Goal: Task Accomplishment & Management: Use online tool/utility

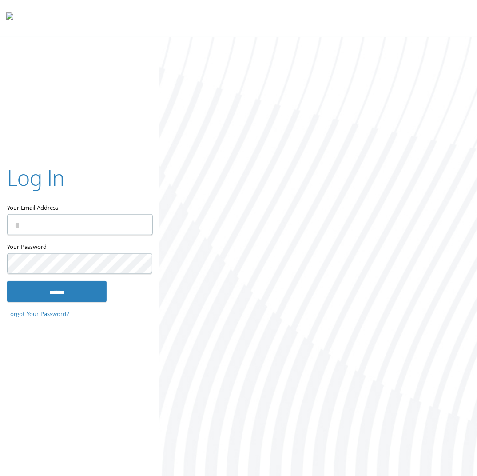
click at [43, 227] on input "Your Email Address" at bounding box center [80, 224] width 146 height 21
type input "**********"
click at [7, 281] on input "******" at bounding box center [57, 291] width 100 height 21
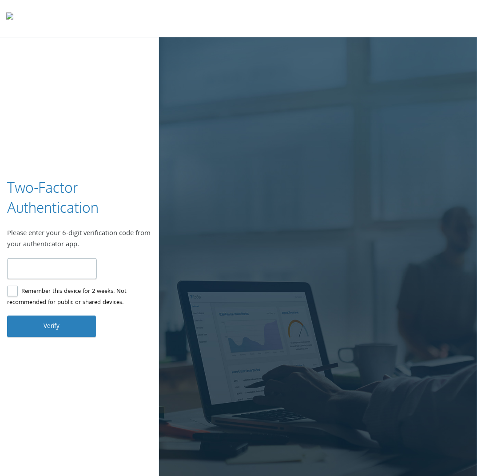
type input "******"
